Goal: Check status: Check status

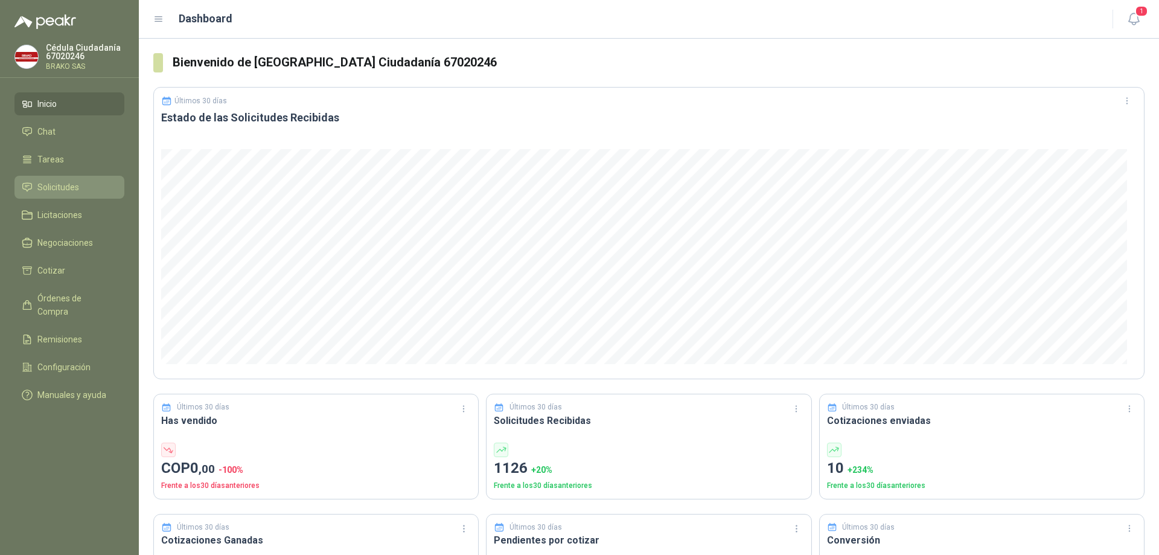
click at [55, 188] on span "Solicitudes" at bounding box center [58, 186] width 42 height 13
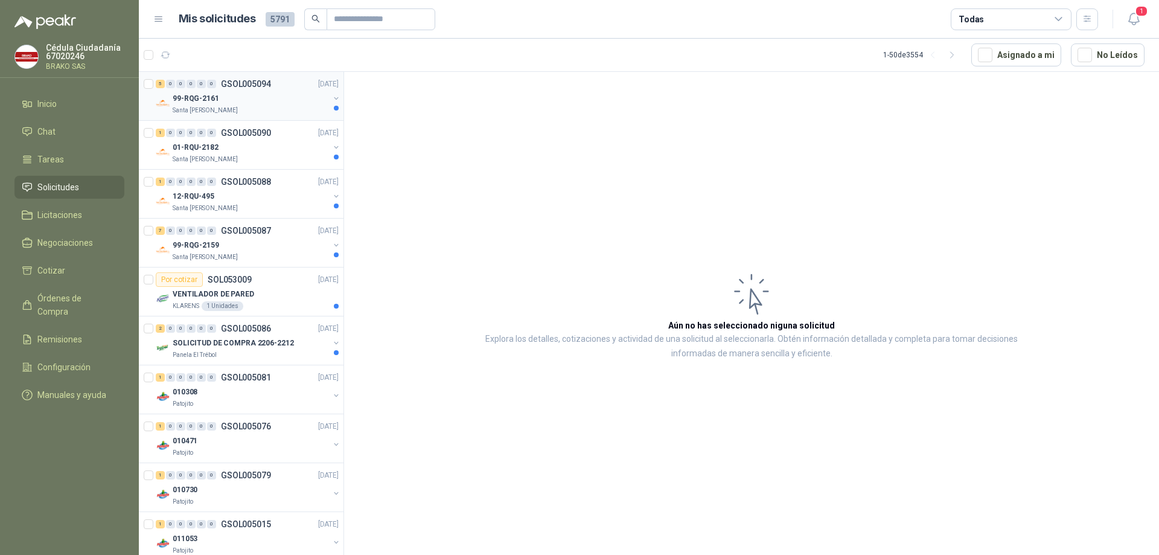
click at [194, 106] on p "Santa [PERSON_NAME]" at bounding box center [205, 111] width 65 height 10
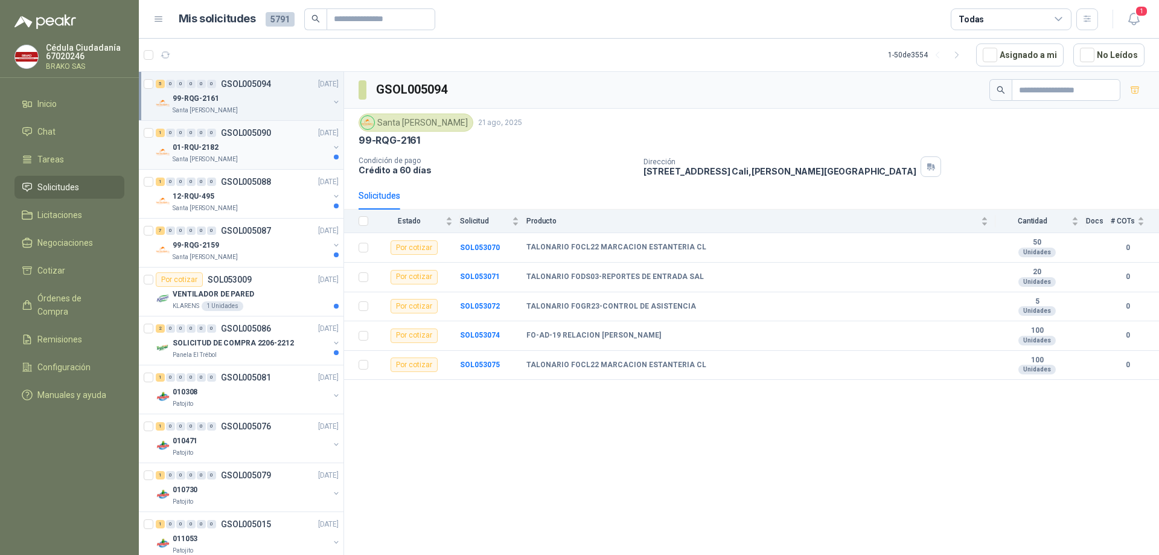
click at [190, 150] on p "01-RQU-2182" at bounding box center [196, 147] width 46 height 11
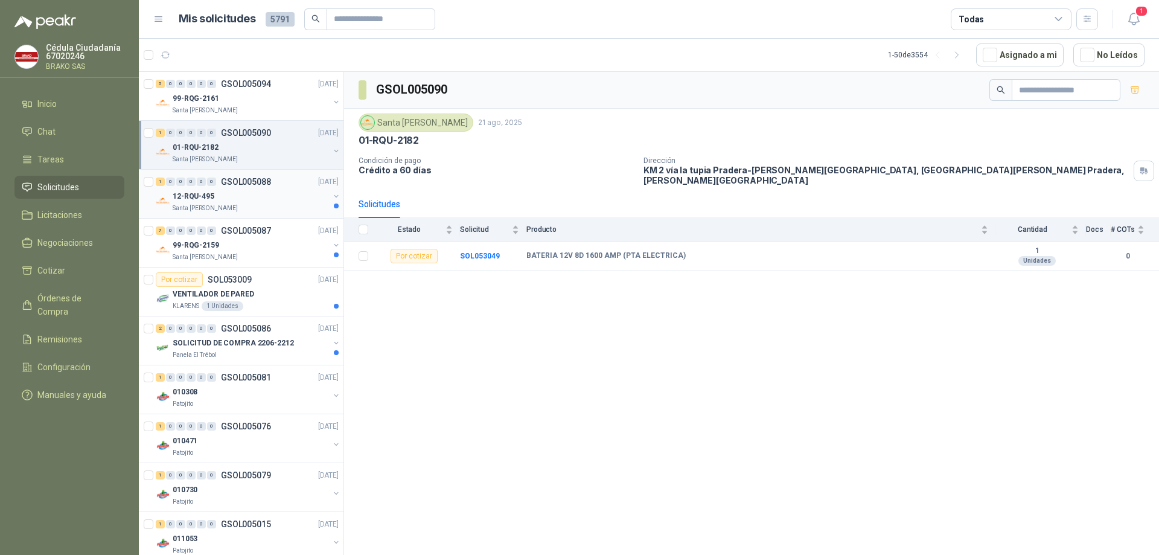
click at [184, 199] on p "12-RQU-495" at bounding box center [194, 196] width 42 height 11
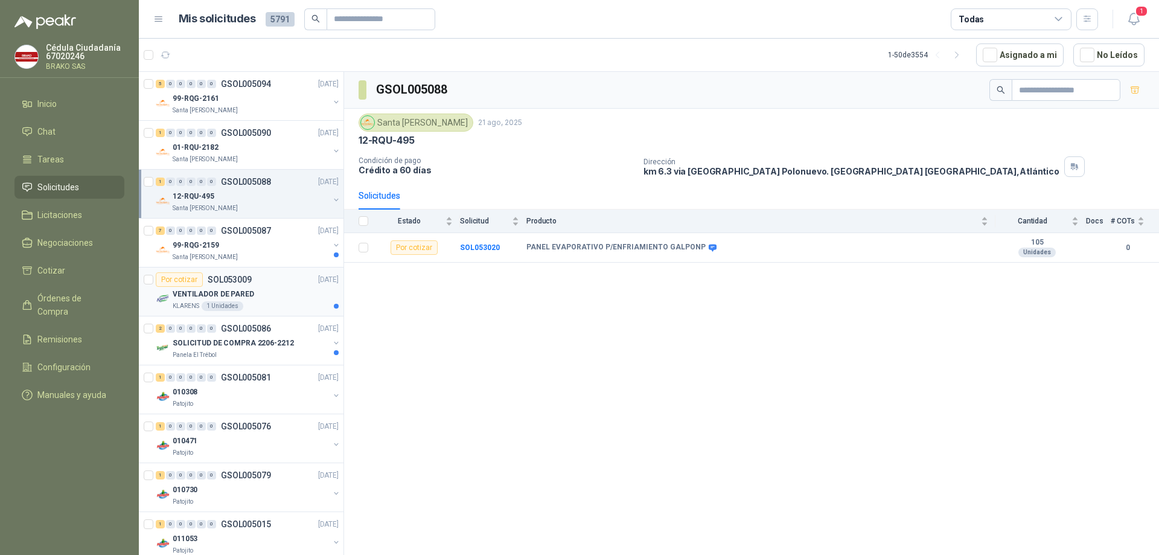
click at [237, 296] on p "VENTILADOR DE PARED" at bounding box center [213, 294] width 81 height 11
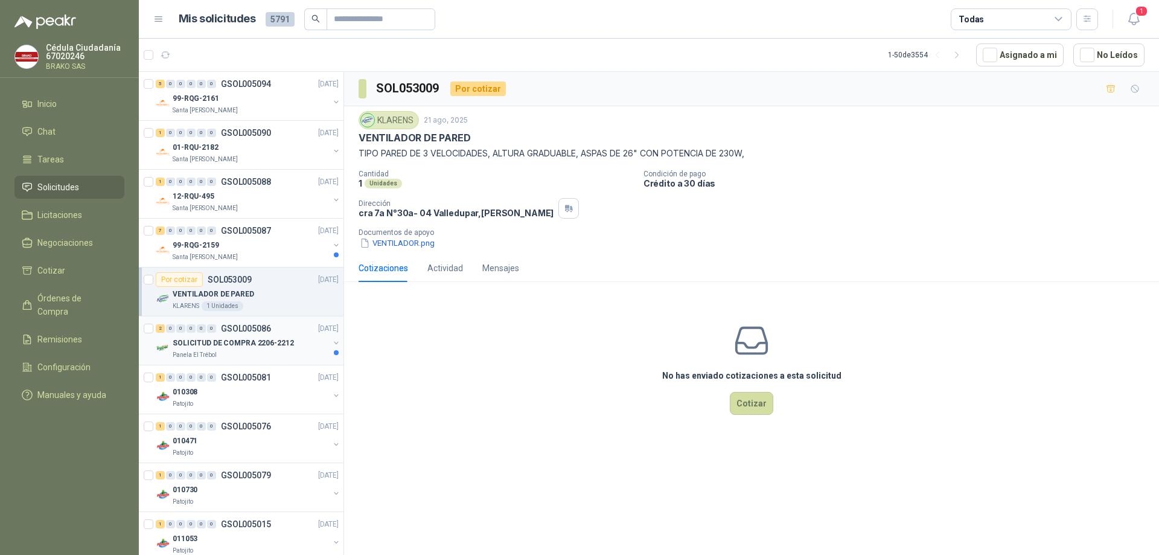
click at [237, 340] on p "SOLICITUD DE COMPRA 2206-2212" at bounding box center [233, 342] width 121 height 11
